Goal: Task Accomplishment & Management: Manage account settings

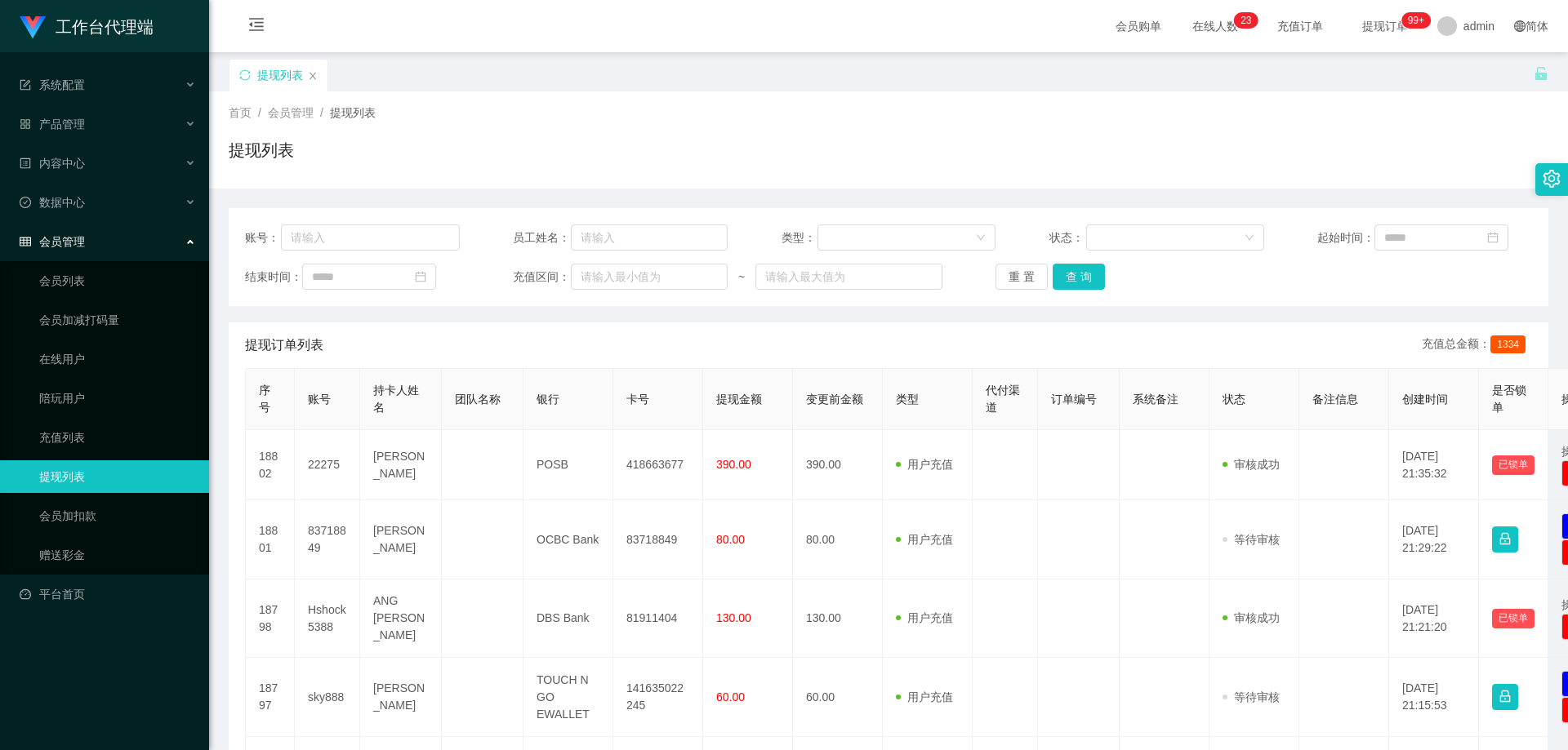
click at [1079, 123] on div "首页 / 会员管理 / 提现列表 / 提现列表" at bounding box center [888, 140] width 1320 height 71
click at [70, 525] on link "会员加扣款" at bounding box center [117, 516] width 156 height 33
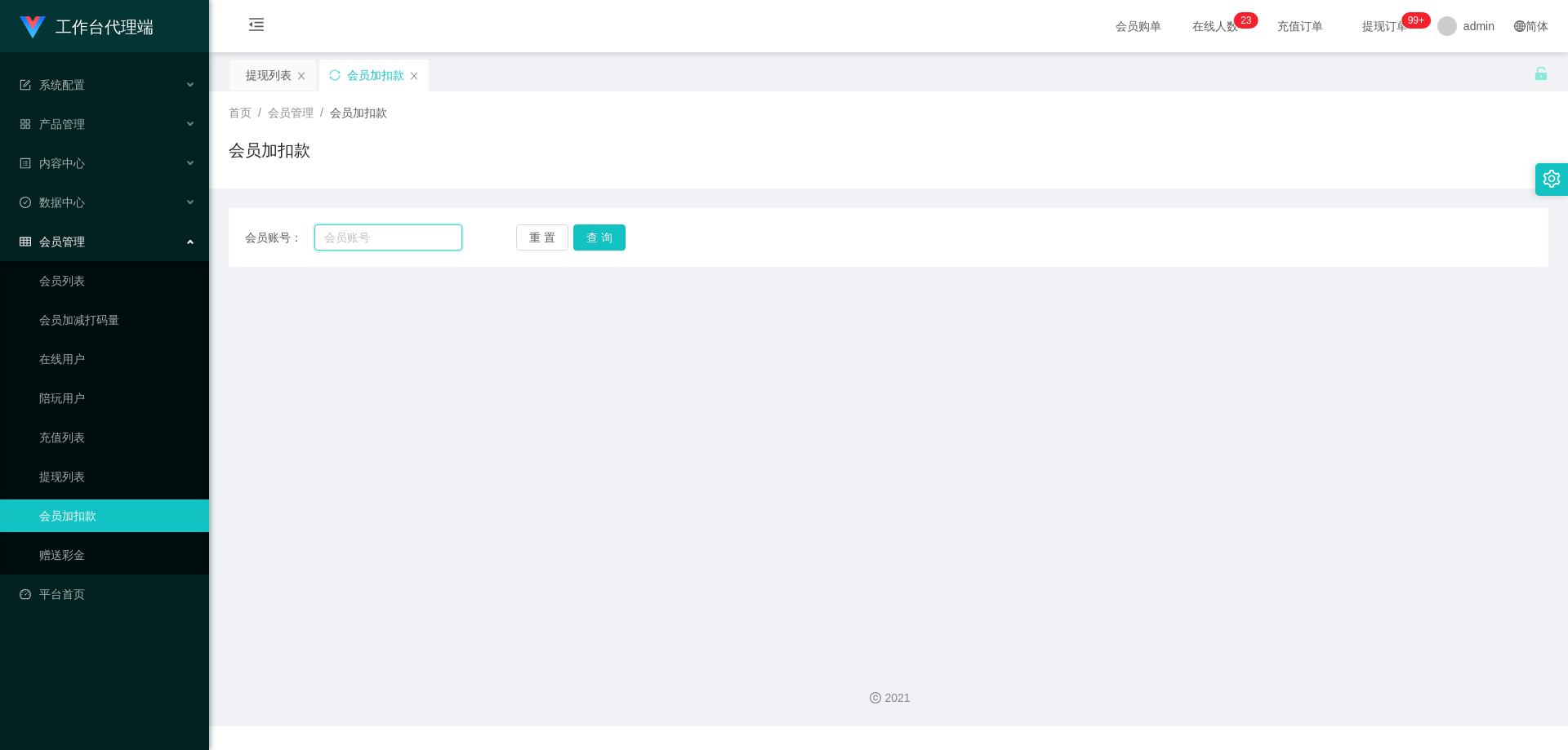
click at [380, 249] on input "text" at bounding box center [388, 237] width 147 height 26
paste input "6122770"
type input "6122770"
click at [596, 233] on button "查 询" at bounding box center [600, 237] width 52 height 26
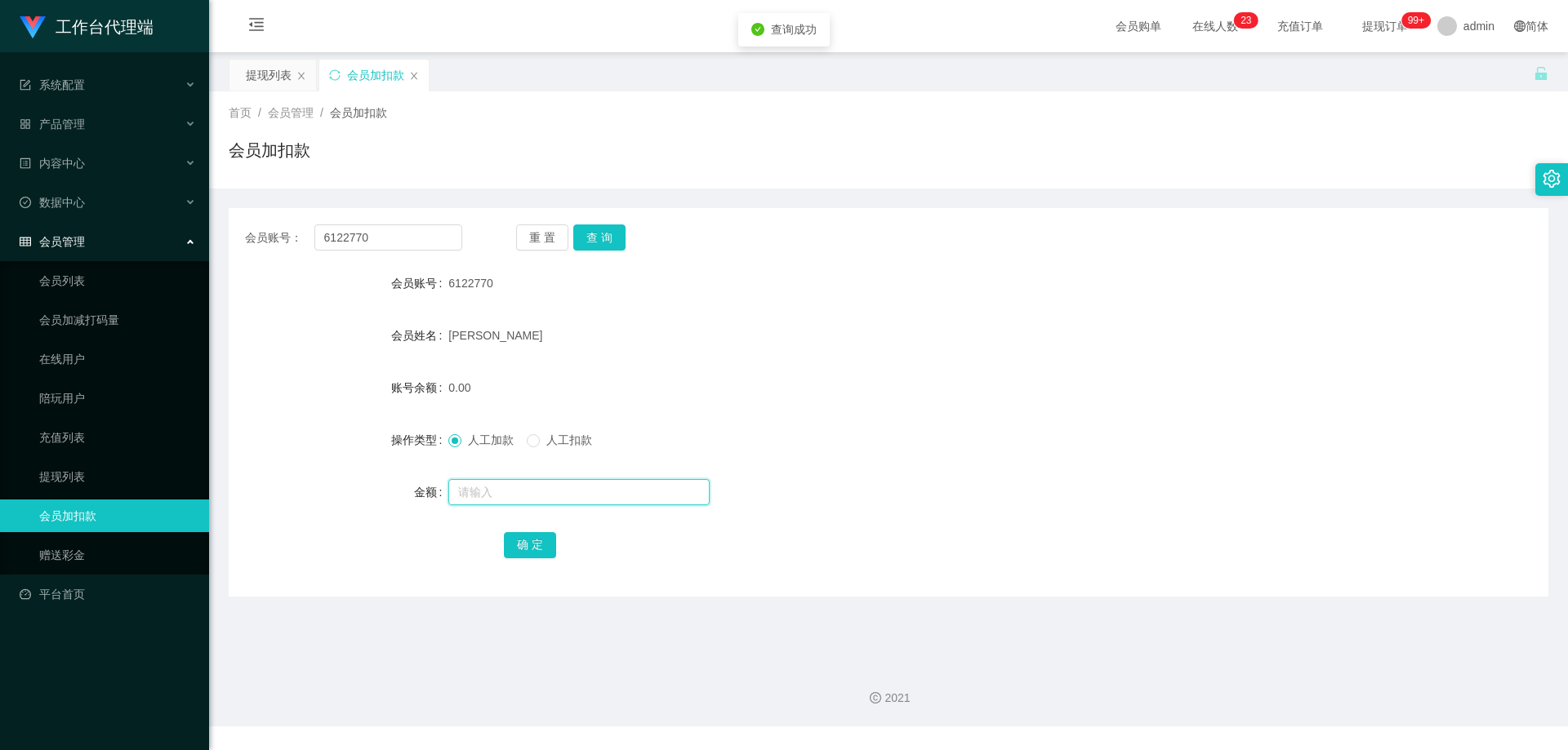
drag, startPoint x: 496, startPoint y: 484, endPoint x: 496, endPoint y: 476, distance: 8.0
click at [496, 484] on input "text" at bounding box center [578, 492] width 261 height 26
type input "10000"
click at [536, 544] on button "确 定" at bounding box center [530, 545] width 52 height 26
click at [596, 251] on div "会员账号： 6122770 重 置 查 询 会员账号 6122770 会员姓名 [PERSON_NAME] 账号余额 10000.00 操作类型 人工加款 人…" at bounding box center [888, 402] width 1320 height 389
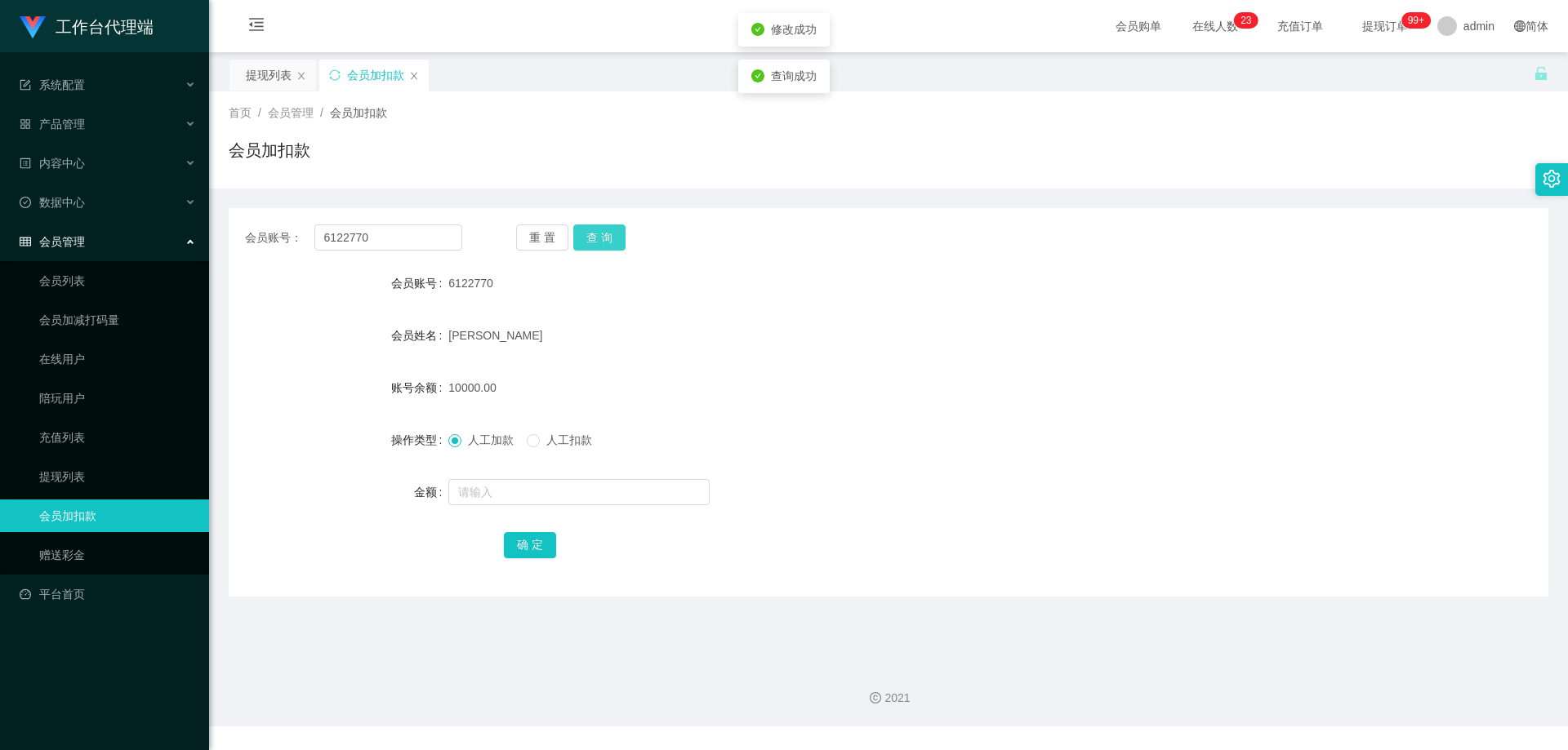
click at [601, 243] on button "查 询" at bounding box center [600, 237] width 52 height 26
click at [601, 243] on div "重 置 查 询" at bounding box center [624, 237] width 217 height 26
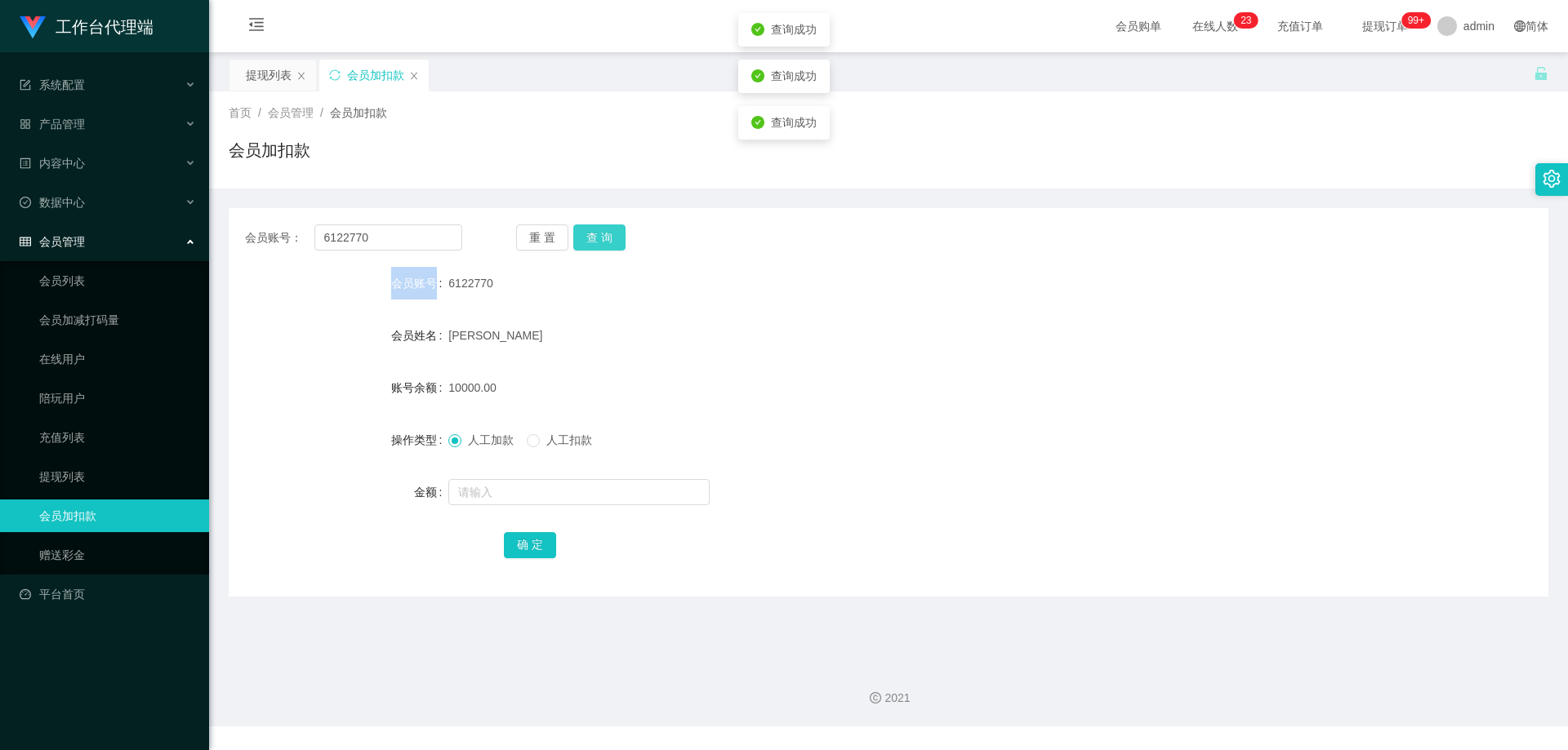
click at [601, 243] on button "查 询" at bounding box center [600, 237] width 52 height 26
drag, startPoint x: 1021, startPoint y: 386, endPoint x: 881, endPoint y: 392, distance: 140.1
click at [1008, 386] on div "10000.00" at bounding box center [833, 388] width 770 height 33
click at [394, 226] on input "6122770" at bounding box center [388, 237] width 147 height 26
click at [326, 237] on input "6122770" at bounding box center [388, 237] width 147 height 26
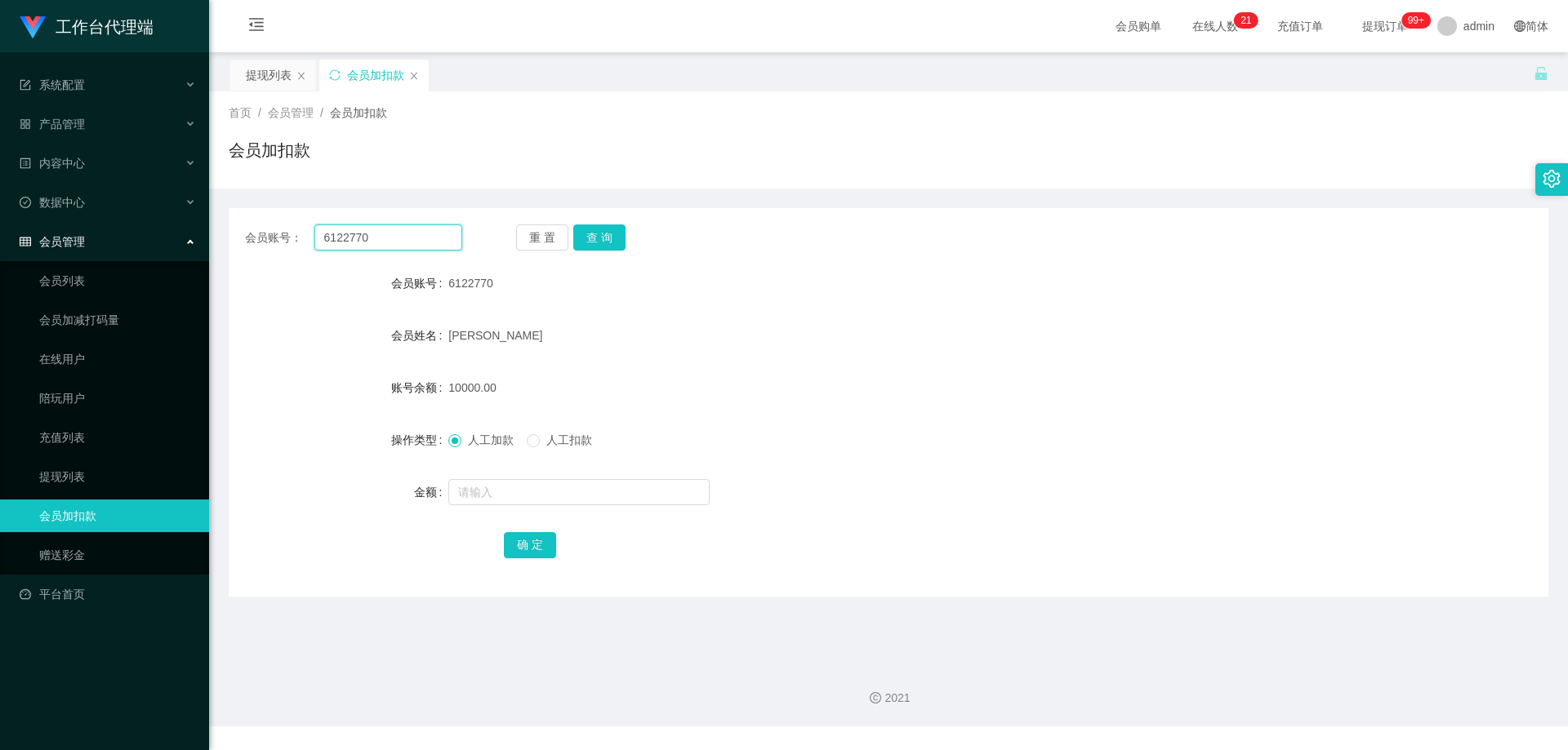
drag, startPoint x: 387, startPoint y: 237, endPoint x: 306, endPoint y: 227, distance: 81.6
click at [306, 227] on div "会员账号： 6122770" at bounding box center [353, 237] width 217 height 26
click at [97, 289] on link "会员列表" at bounding box center [117, 281] width 156 height 33
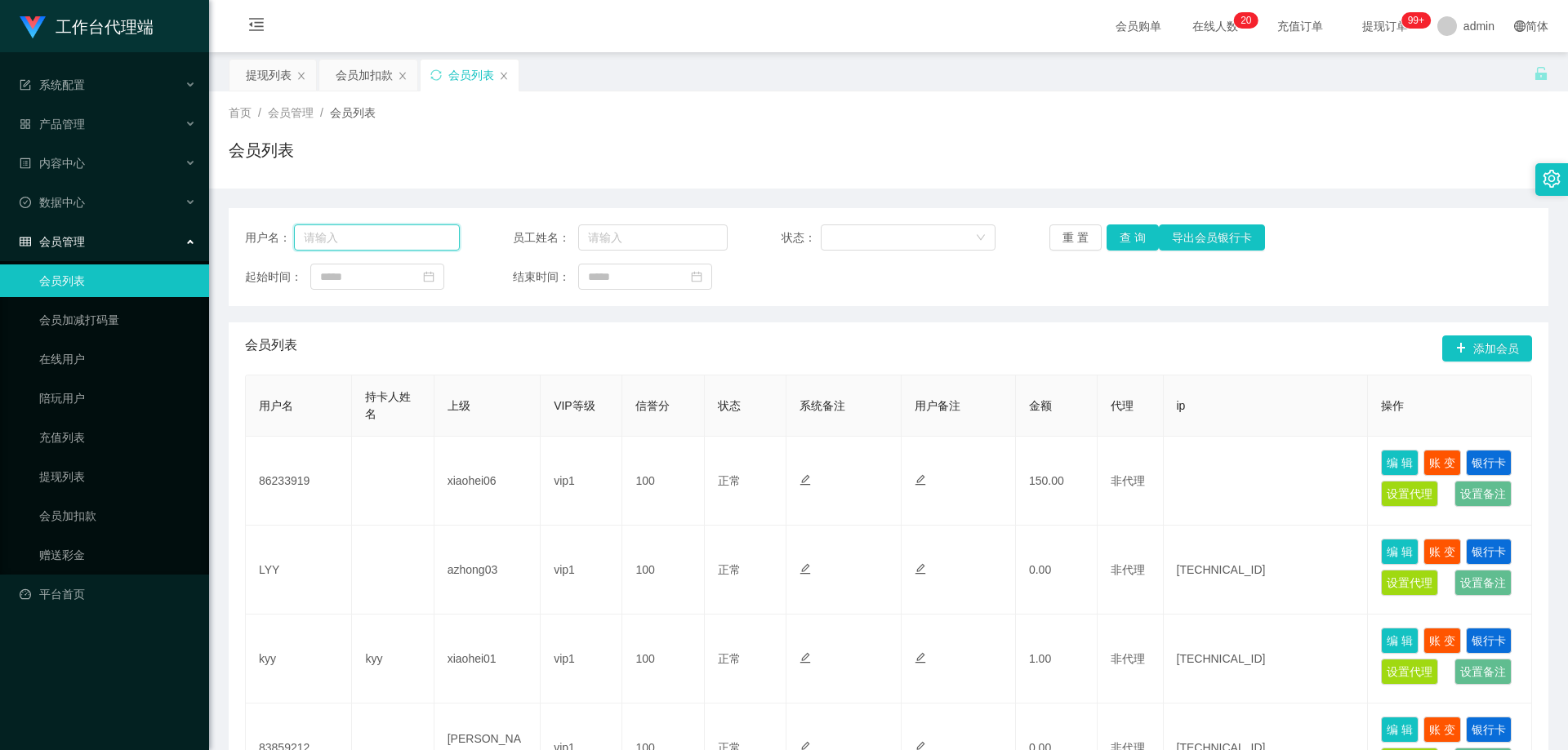
click at [360, 242] on input "text" at bounding box center [377, 237] width 165 height 26
paste input "6122770"
type input "6122770"
click at [1129, 235] on button "查 询" at bounding box center [1133, 237] width 52 height 26
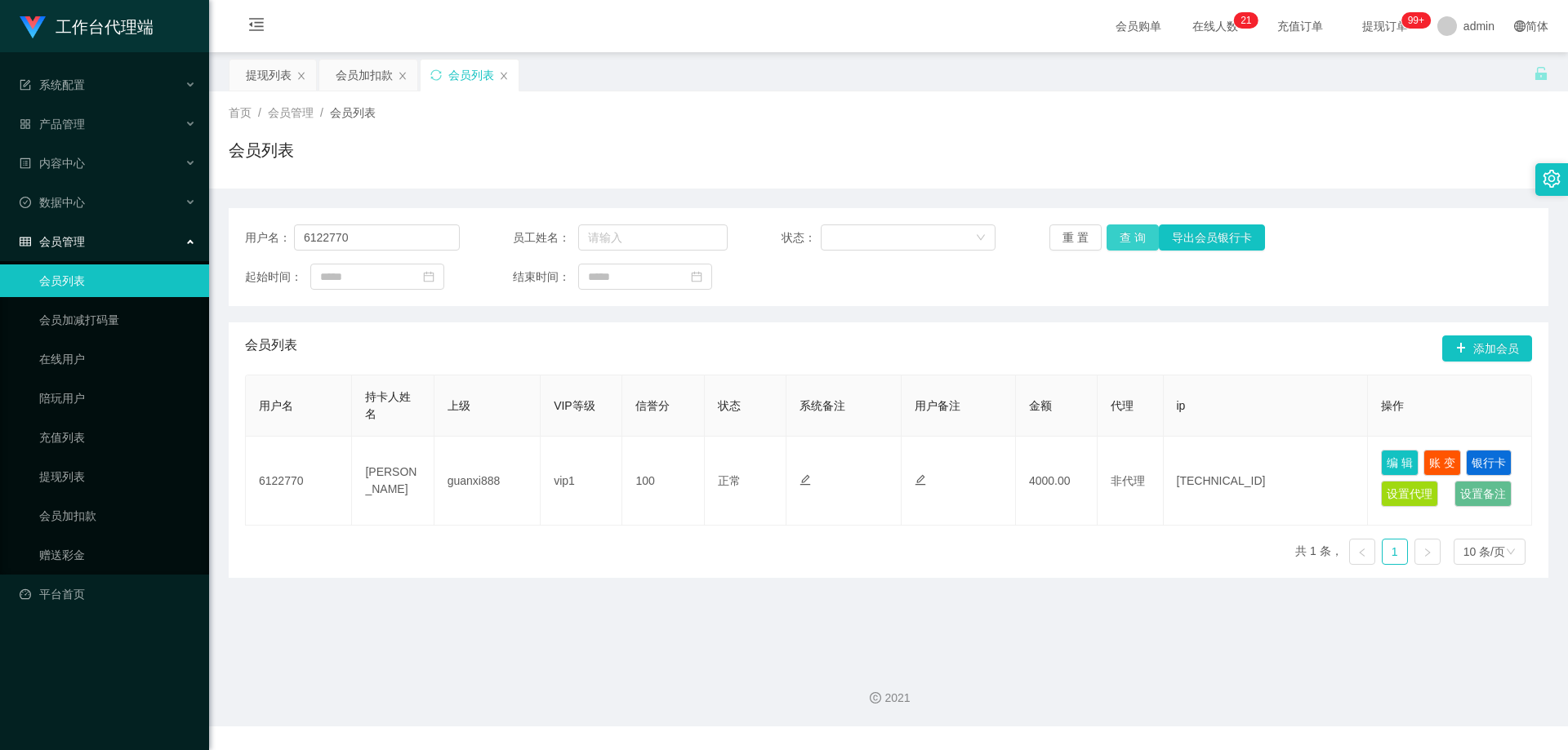
click at [1131, 237] on button "查 询" at bounding box center [1133, 237] width 52 height 26
click at [189, 202] on icon at bounding box center [192, 202] width 8 height 0
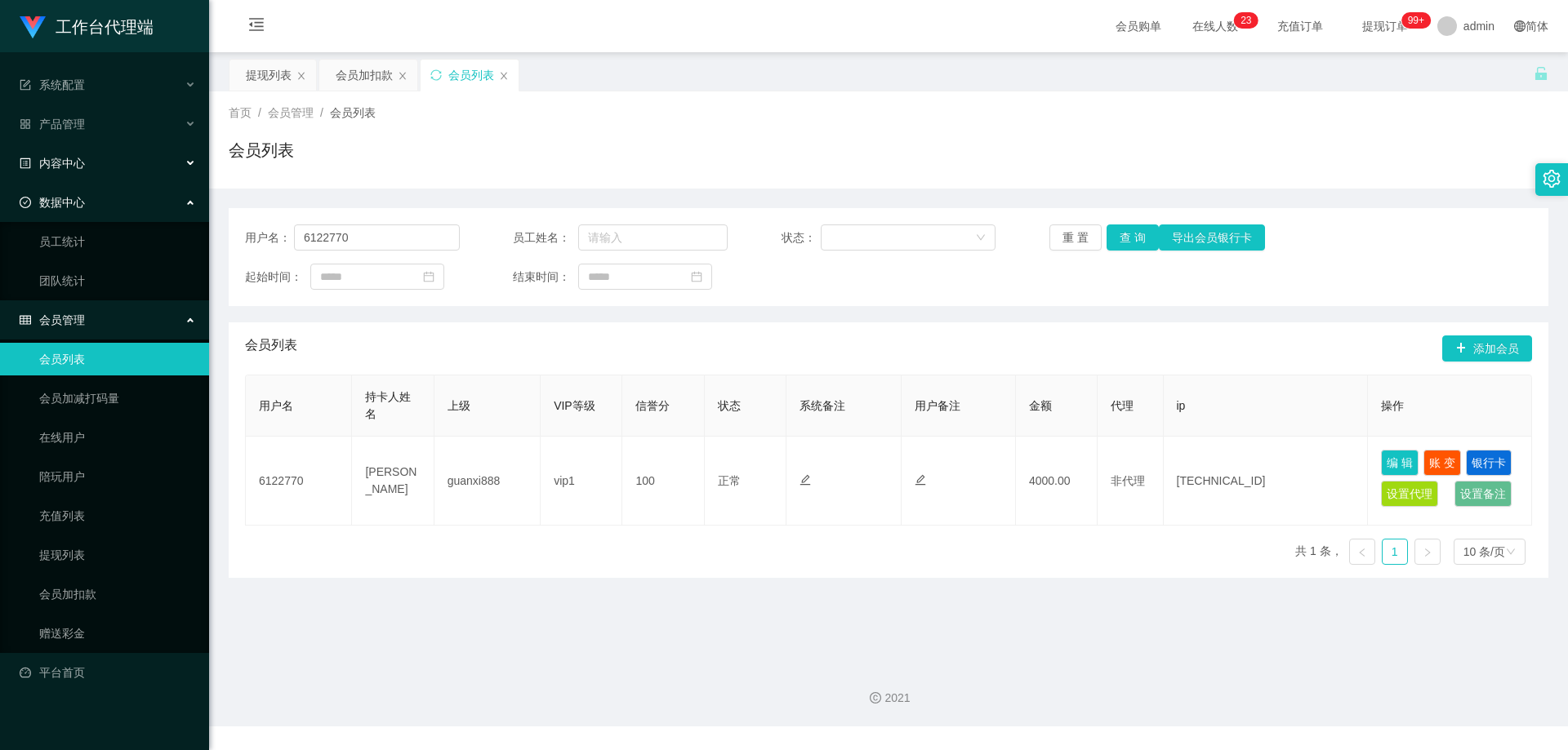
click at [150, 174] on div "内容中心" at bounding box center [104, 163] width 209 height 33
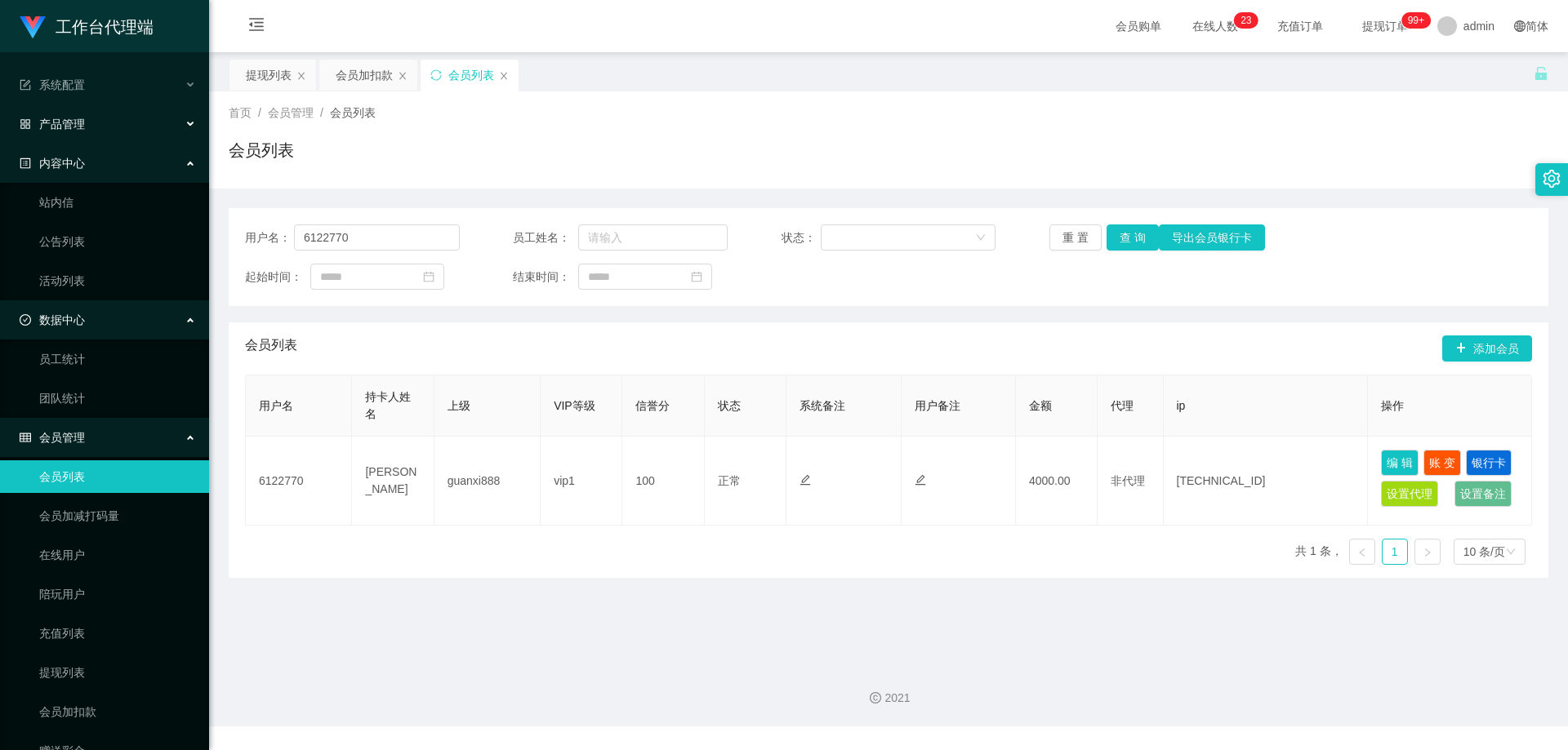
click at [147, 132] on div "产品管理" at bounding box center [104, 124] width 209 height 33
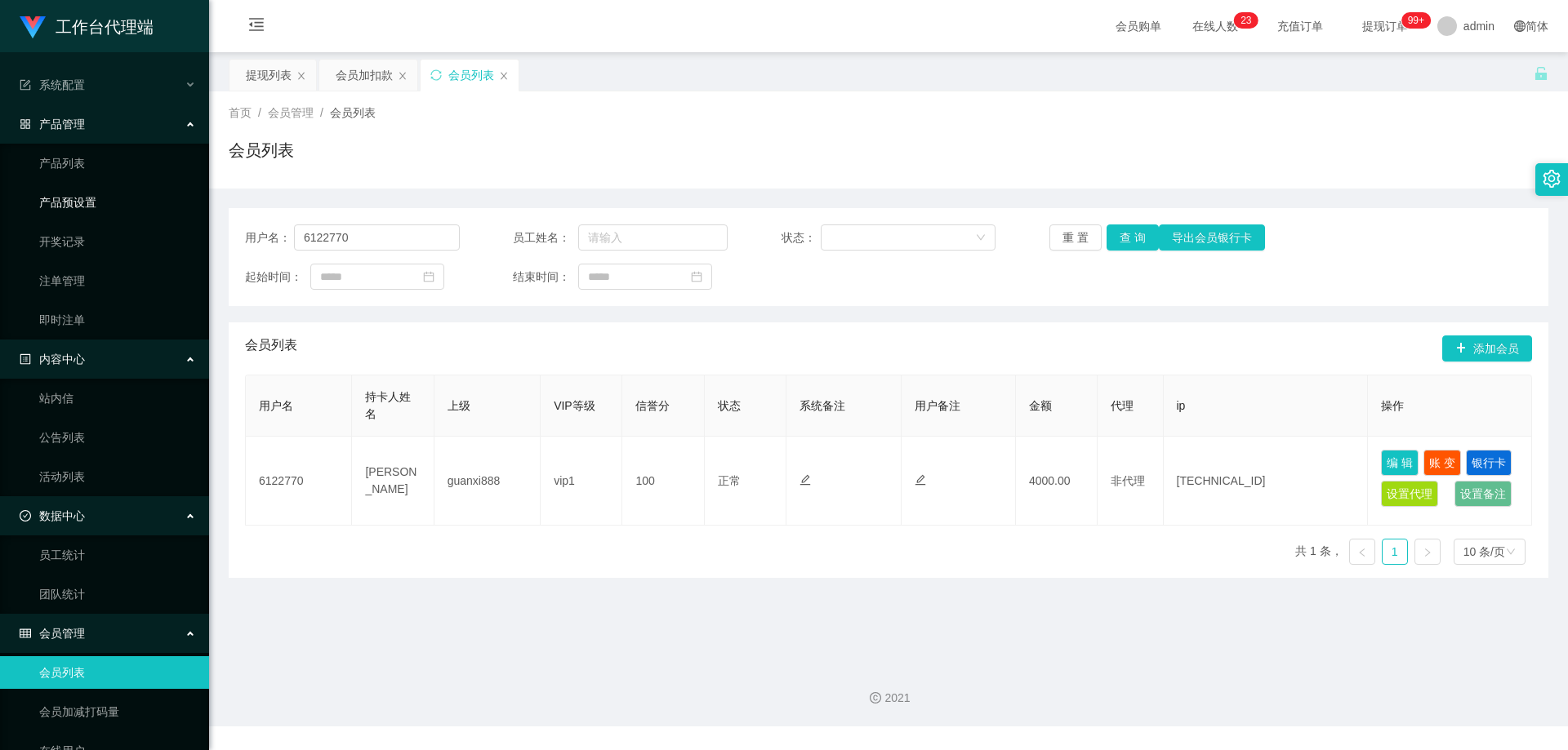
click at [79, 209] on link "产品预设置" at bounding box center [117, 202] width 156 height 33
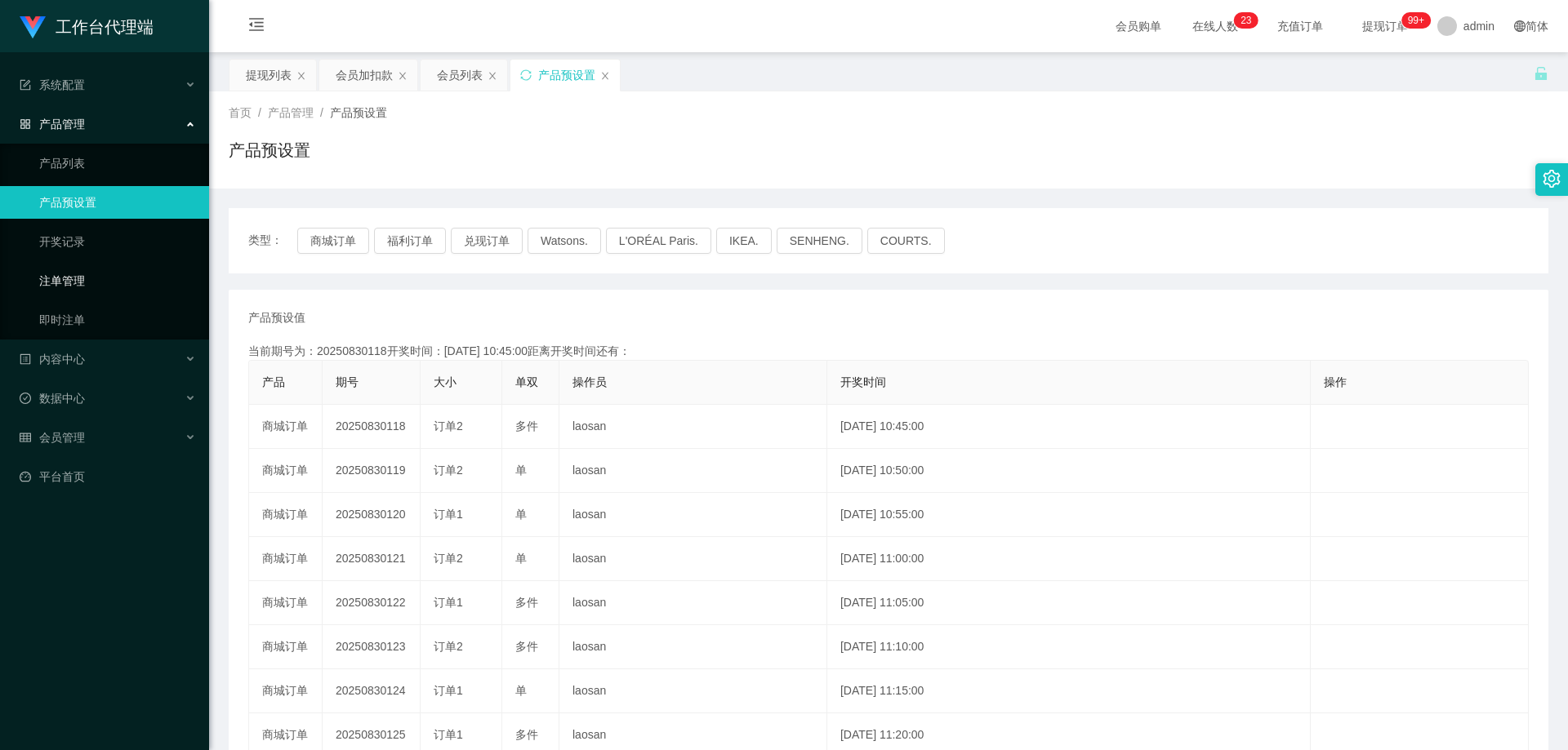
click at [73, 278] on link "注单管理" at bounding box center [117, 281] width 156 height 33
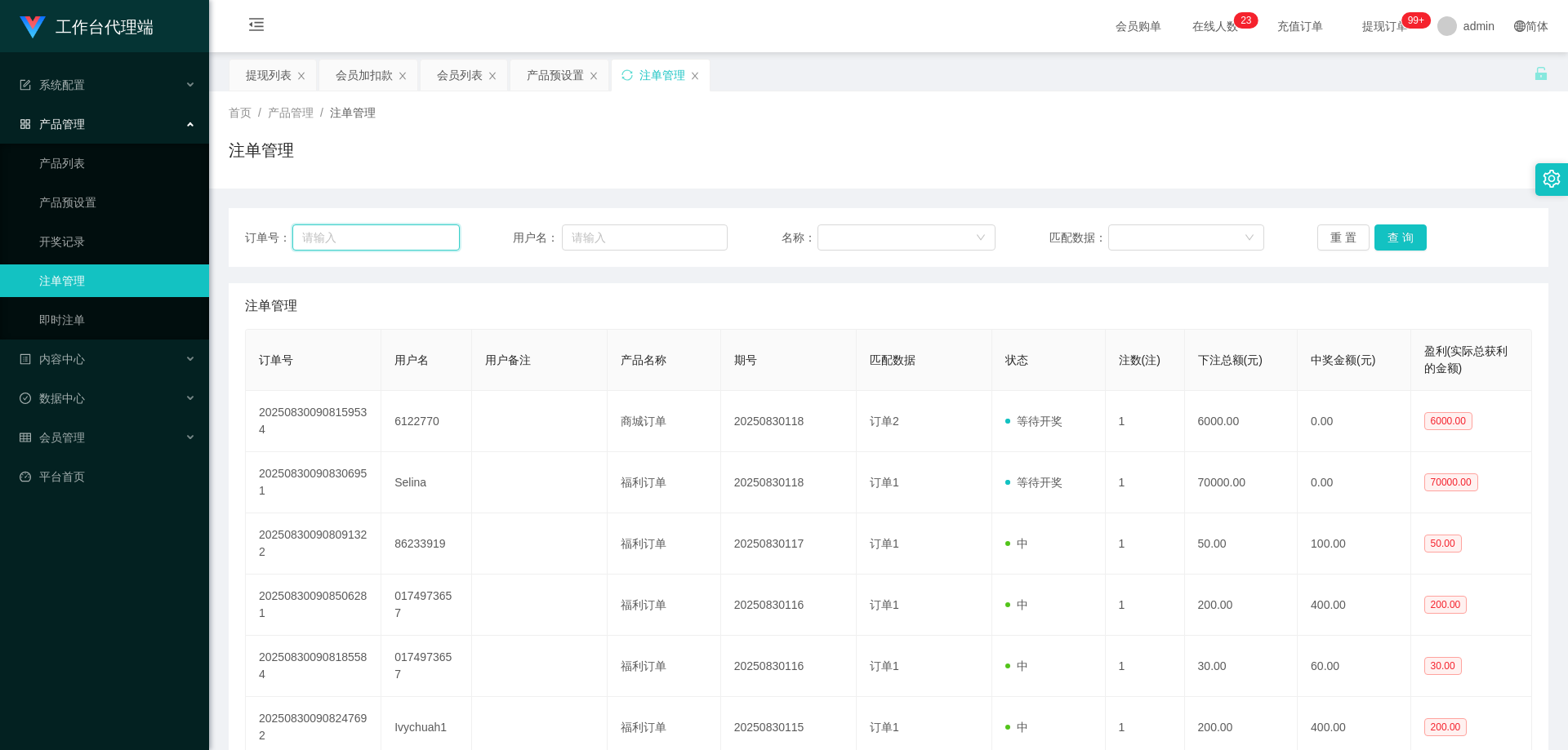
click at [359, 237] on input "text" at bounding box center [375, 237] width 166 height 26
paste input "6122770"
type input "6122770"
click at [1412, 238] on button "查 询" at bounding box center [1401, 237] width 52 height 26
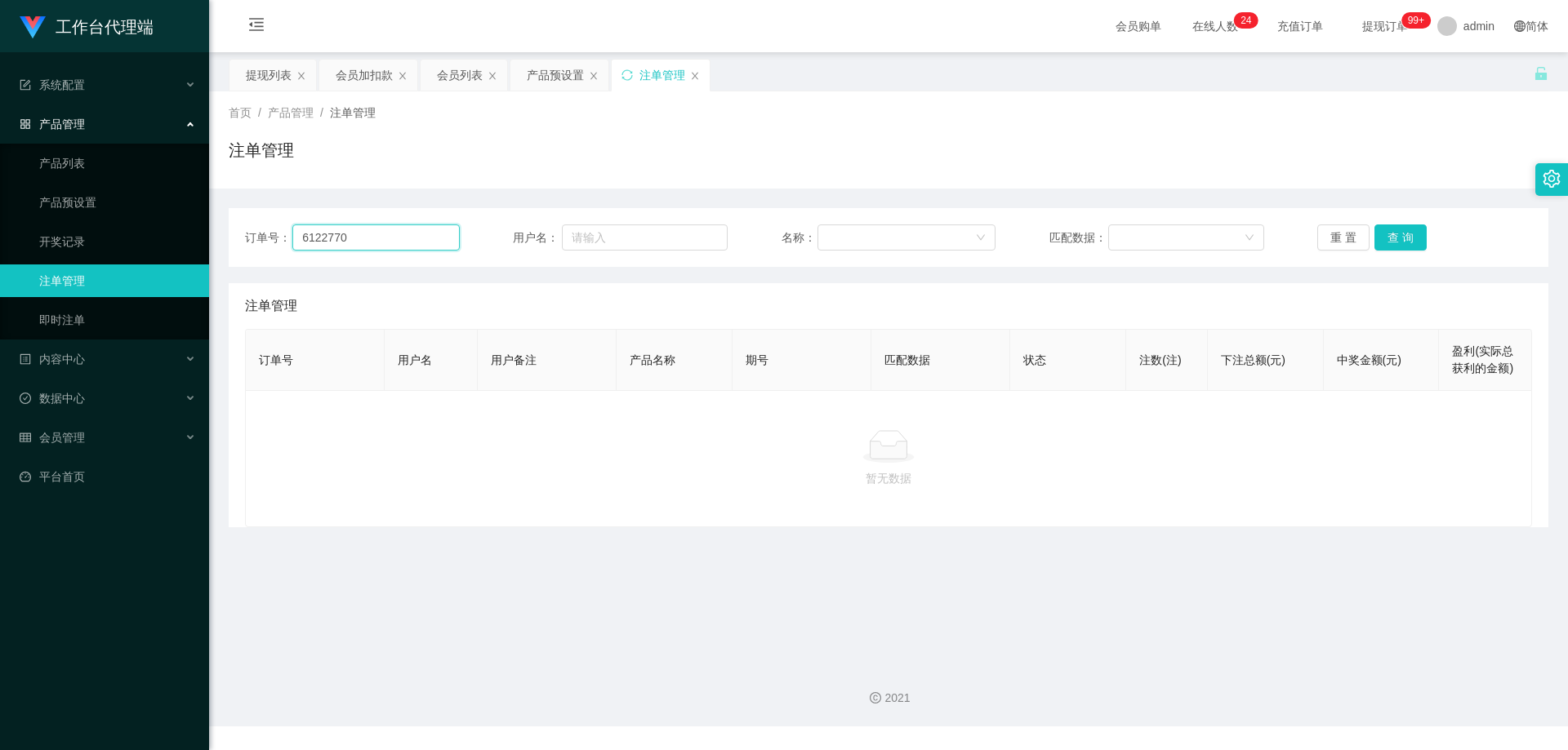
click at [365, 238] on input "6122770" at bounding box center [375, 237] width 166 height 26
click at [647, 237] on input "text" at bounding box center [645, 237] width 165 height 26
paste input "6122770"
type input "6122770"
drag, startPoint x: 379, startPoint y: 237, endPoint x: 271, endPoint y: 238, distance: 108.0
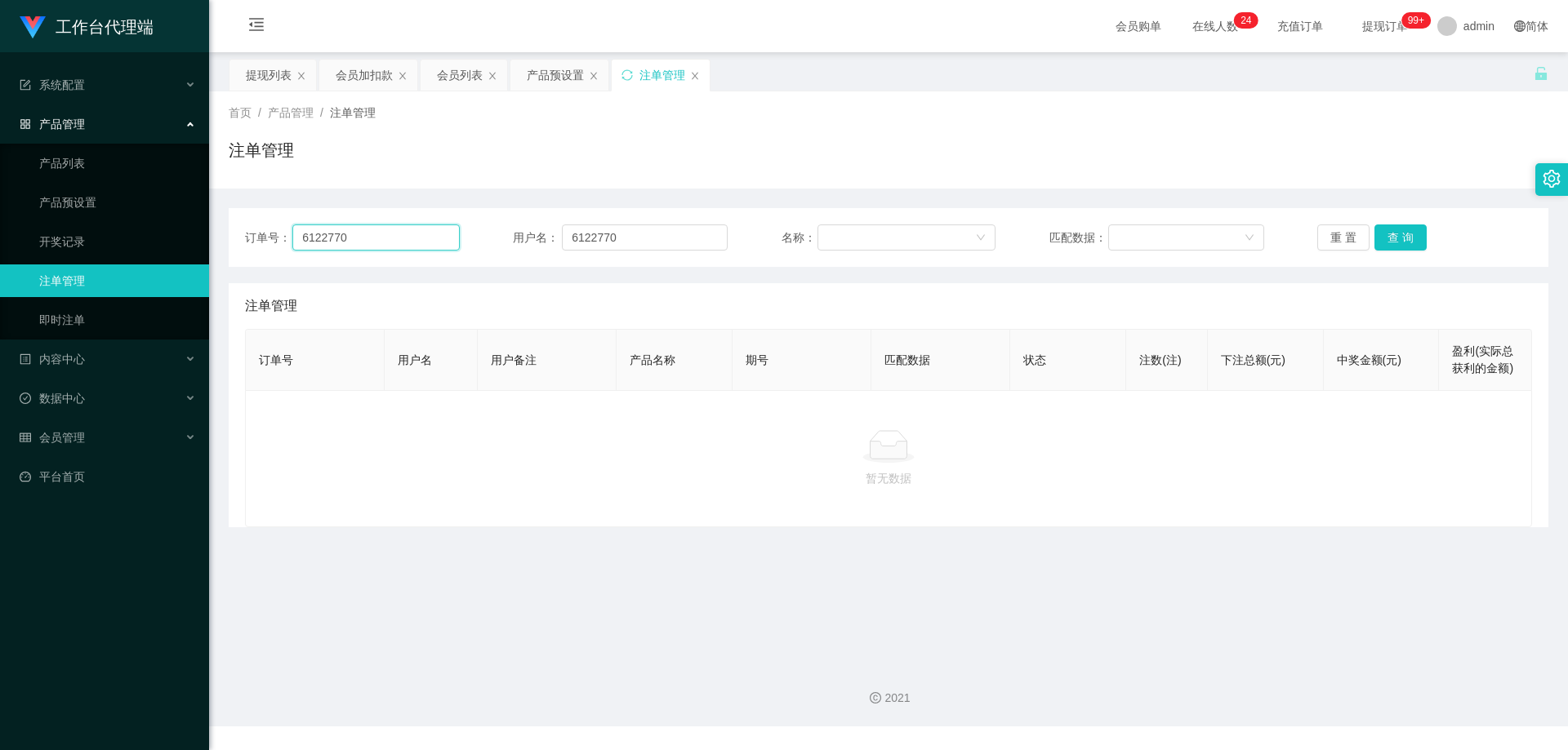
click at [271, 238] on div "订单号： 6122770" at bounding box center [352, 237] width 215 height 26
click at [1400, 243] on button "查 询" at bounding box center [1401, 237] width 52 height 26
